Goal: Use online tool/utility: Utilize a website feature to perform a specific function

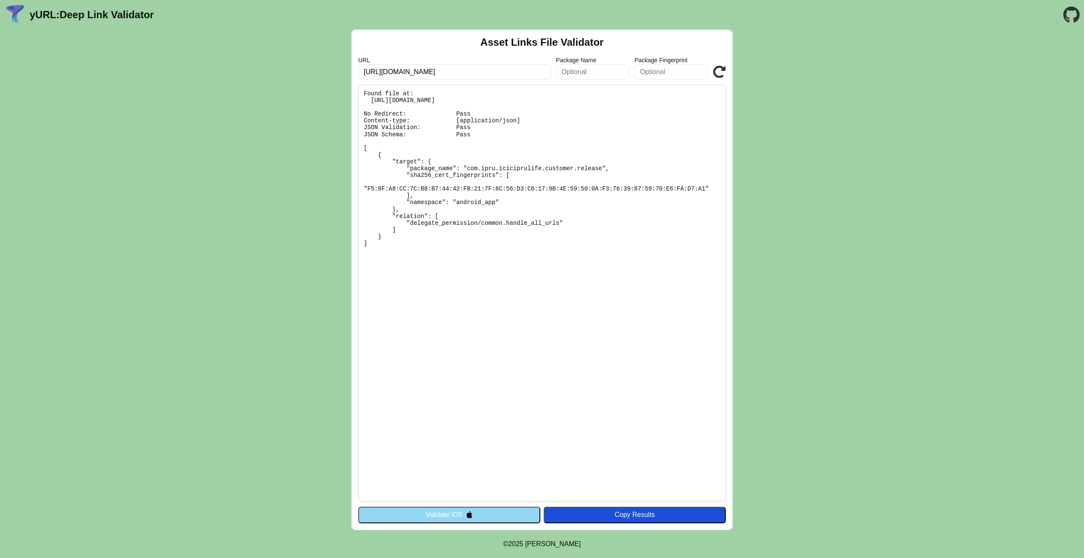
drag, startPoint x: 418, startPoint y: 72, endPoint x: 387, endPoint y: 73, distance: 31.4
click at [387, 73] on input "https://iciciprulife.onelink.me/" at bounding box center [454, 71] width 193 height 15
type input "[URL][DOMAIN_NAME]"
click button "Validate" at bounding box center [0, 0] width 0 height 0
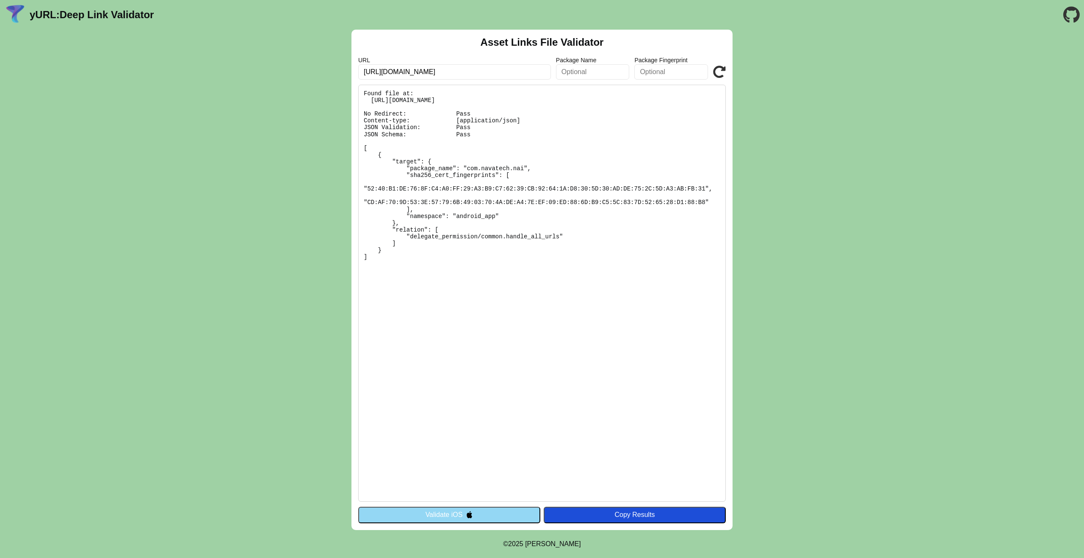
click at [431, 519] on button "Validate iOS" at bounding box center [449, 515] width 182 height 16
